Goal: Complete application form: Complete application form

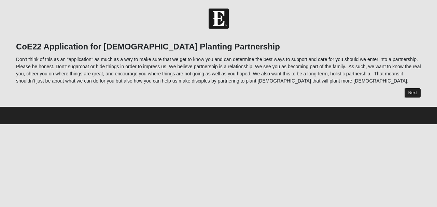
click at [407, 93] on link "Next" at bounding box center [412, 93] width 17 height 10
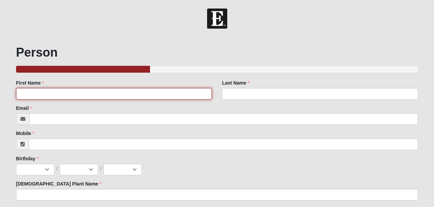
click at [34, 96] on input "First Name" at bounding box center [114, 94] width 196 height 12
